Goal: Task Accomplishment & Management: Use online tool/utility

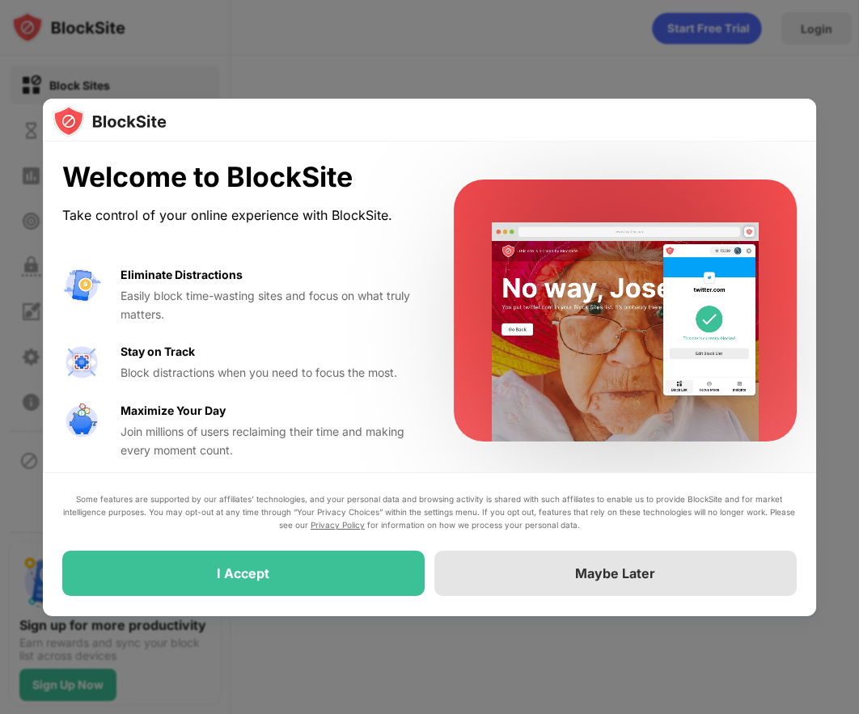
click at [600, 587] on div "Maybe Later" at bounding box center [615, 574] width 362 height 45
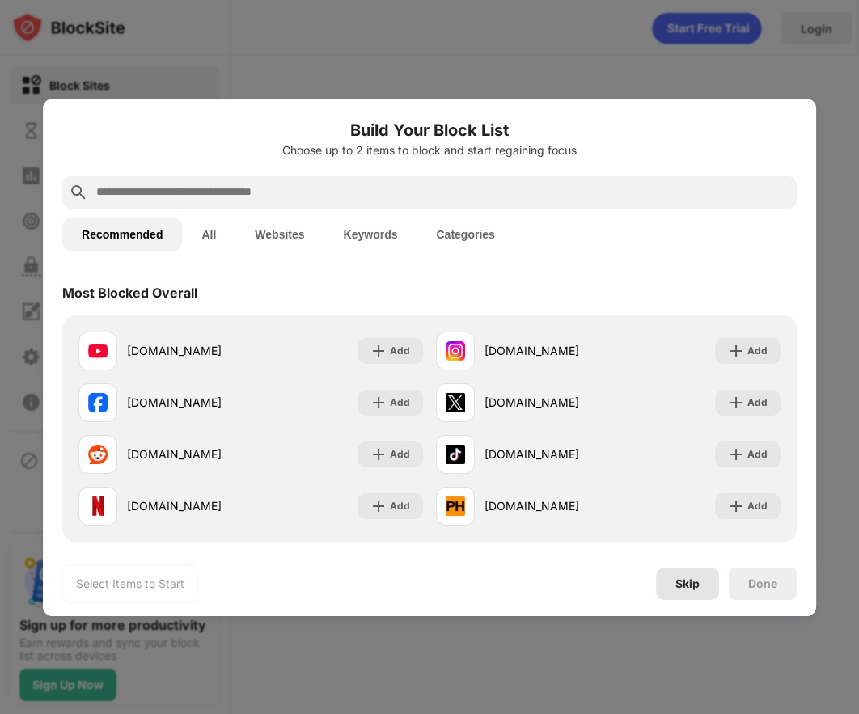
click at [689, 584] on div "Skip" at bounding box center [688, 584] width 24 height 13
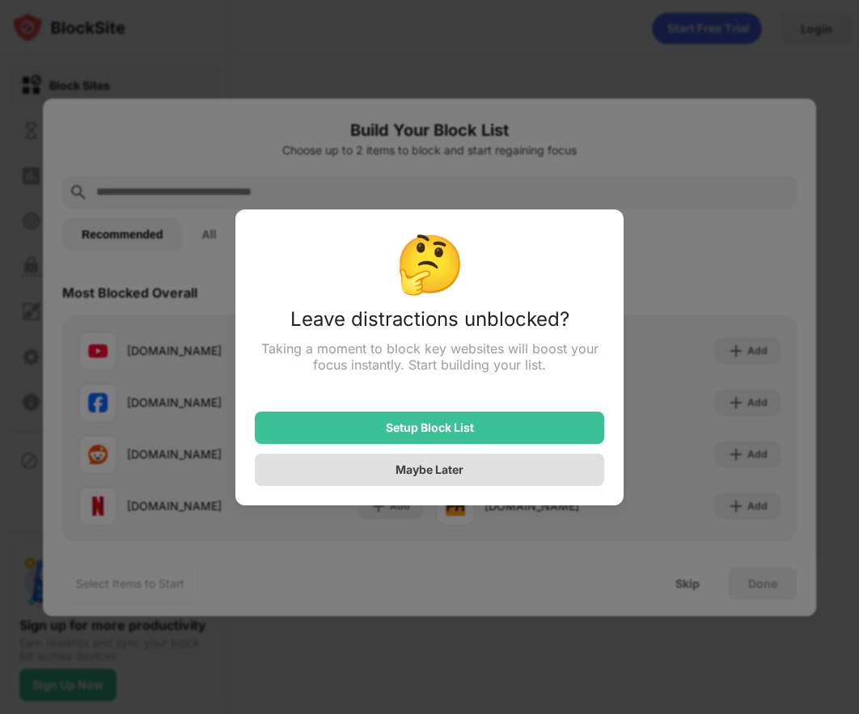
click at [462, 468] on div "Maybe Later" at bounding box center [430, 470] width 68 height 14
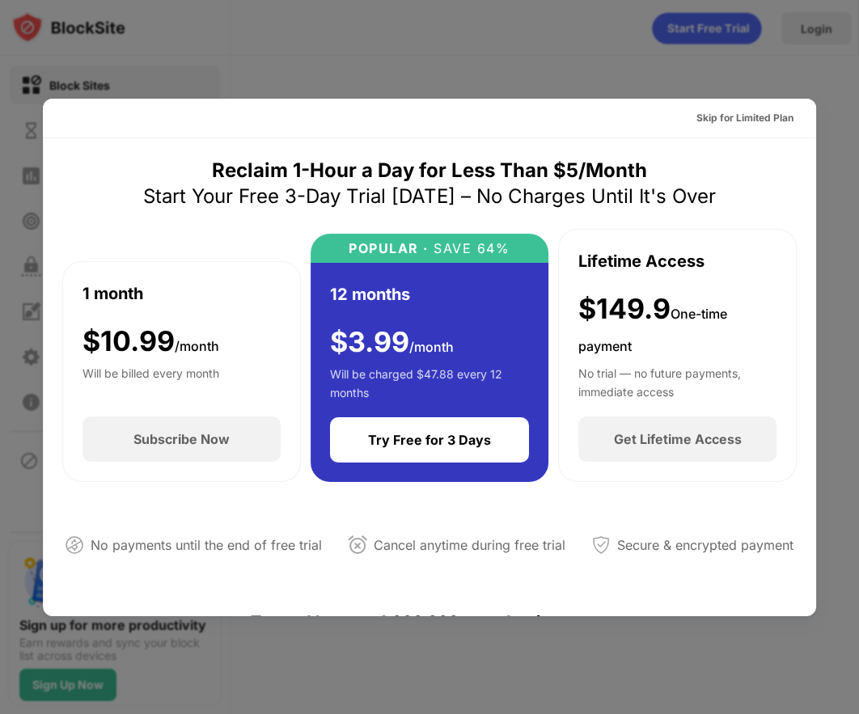
click at [379, 631] on div at bounding box center [429, 357] width 859 height 714
click at [702, 114] on div "Skip for Limited Plan" at bounding box center [745, 118] width 97 height 16
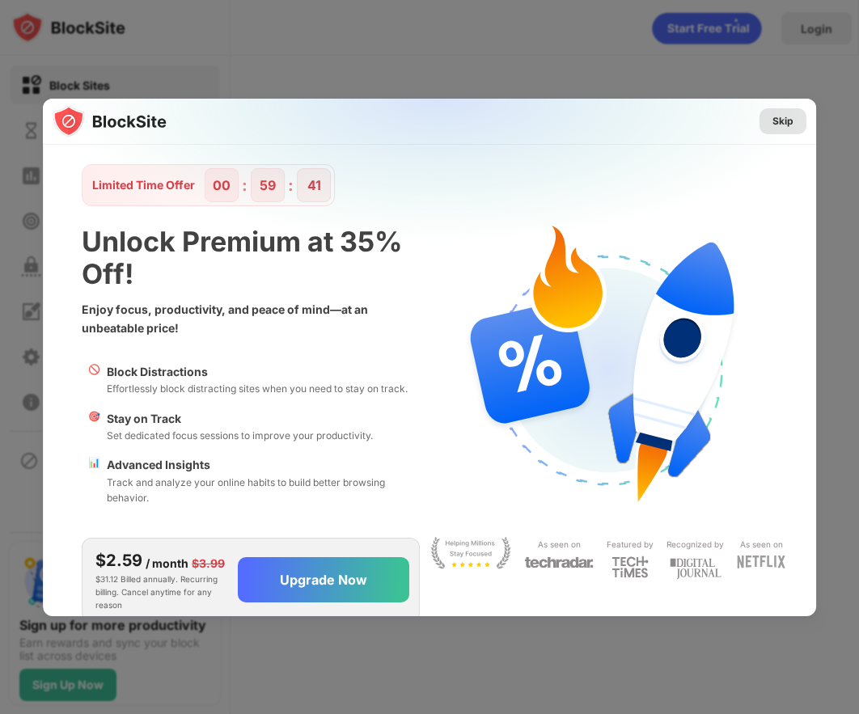
click at [773, 117] on div "Skip" at bounding box center [783, 121] width 21 height 16
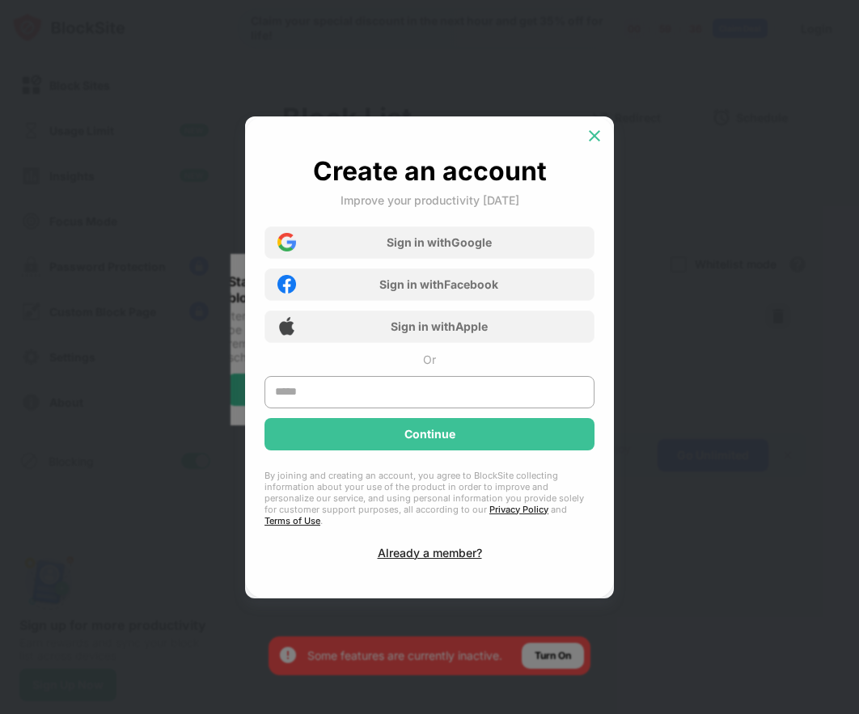
click at [593, 141] on img at bounding box center [595, 136] width 16 height 16
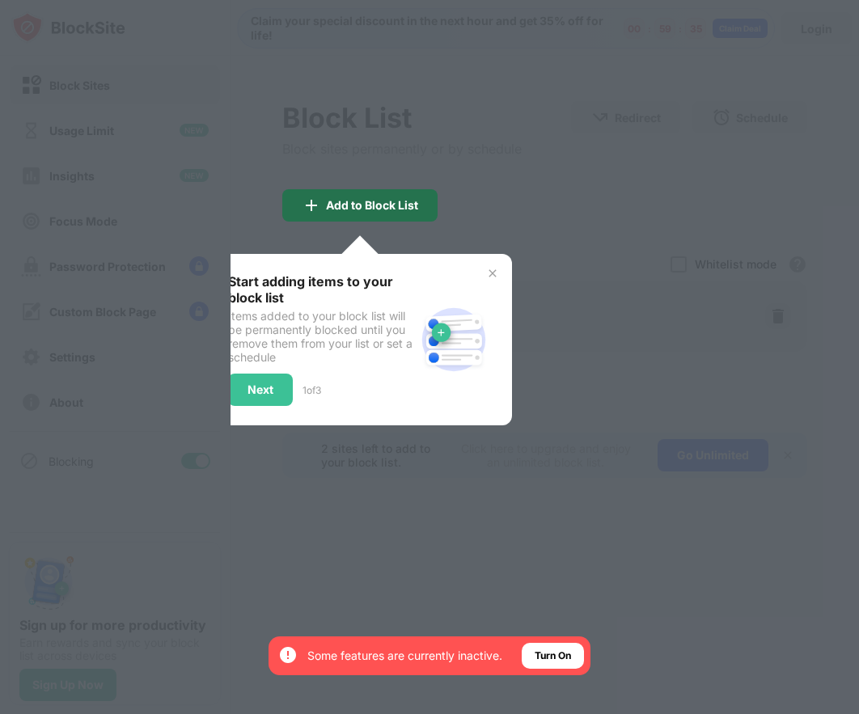
click at [345, 205] on div "Add to Block List" at bounding box center [372, 205] width 92 height 13
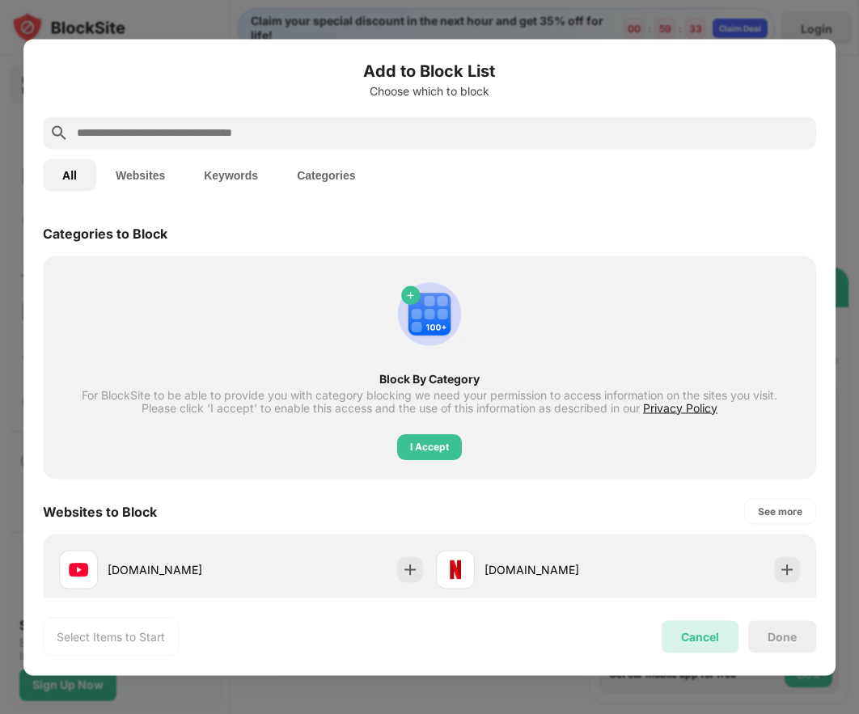
click at [710, 640] on div "Cancel" at bounding box center [700, 637] width 38 height 14
